Goal: Find specific page/section: Find specific page/section

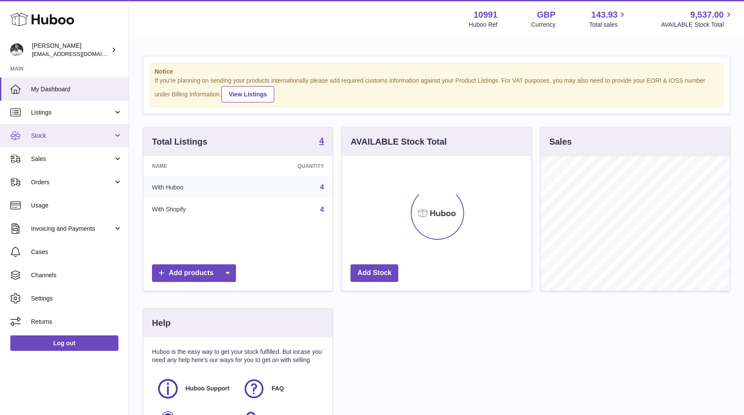
scroll to position [134, 189]
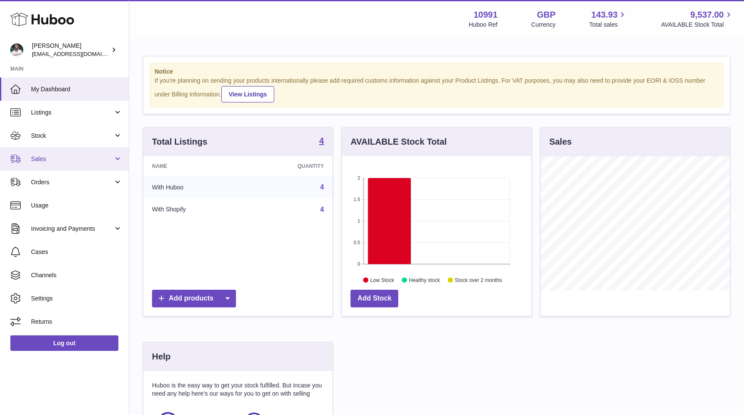
click at [67, 151] on link "Sales" at bounding box center [64, 158] width 129 height 23
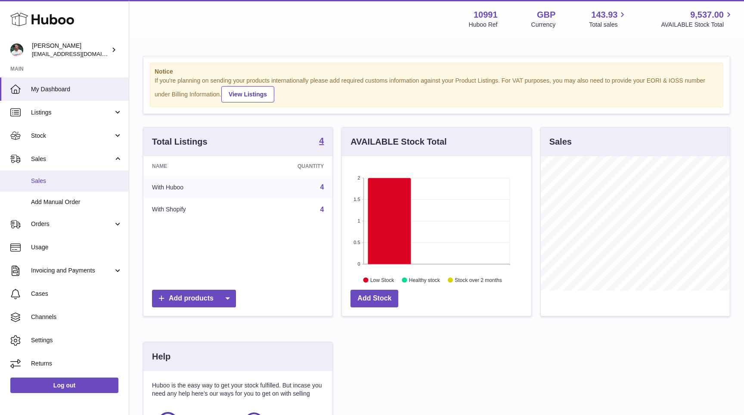
click at [65, 183] on span "Sales" at bounding box center [76, 181] width 91 height 8
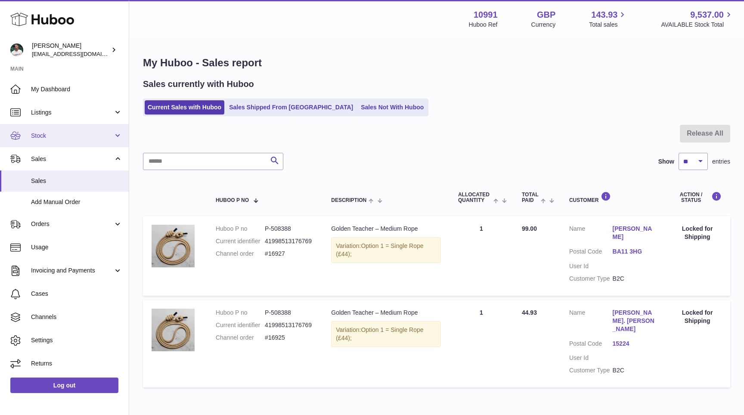
click at [68, 142] on link "Stock" at bounding box center [64, 135] width 129 height 23
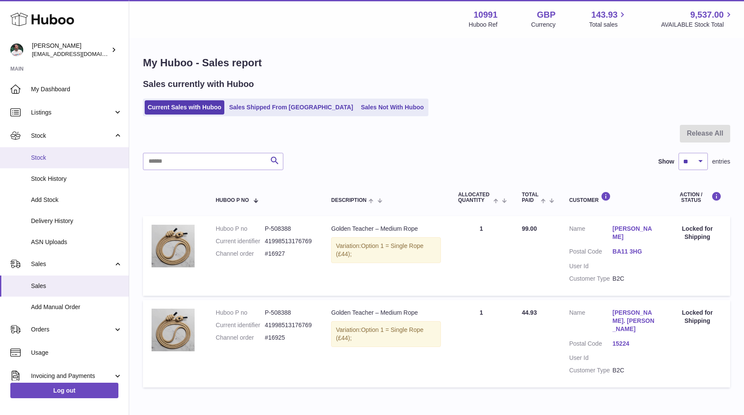
click at [68, 159] on span "Stock" at bounding box center [76, 158] width 91 height 8
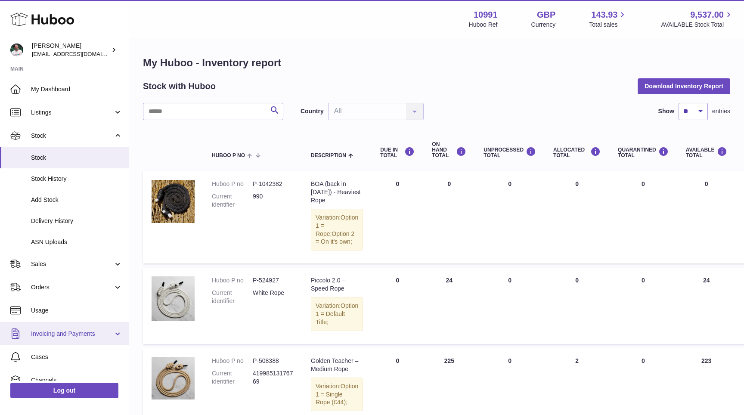
scroll to position [58, 0]
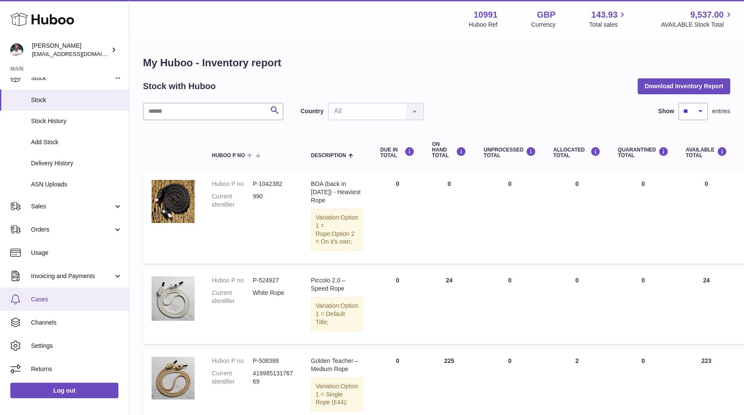
click at [54, 307] on link "Cases" at bounding box center [64, 299] width 129 height 23
